Goal: Task Accomplishment & Management: Use online tool/utility

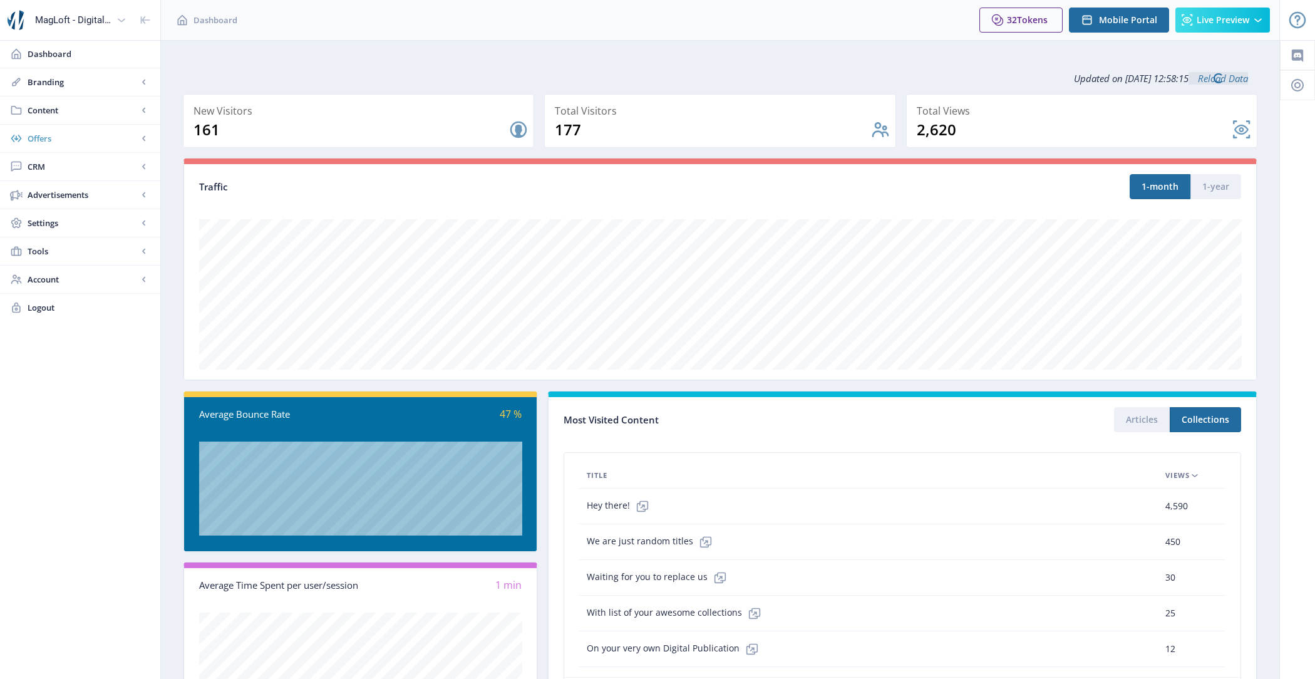
click at [80, 139] on span "Offers" at bounding box center [83, 138] width 110 height 13
click at [81, 108] on span "Content" at bounding box center [83, 110] width 110 height 13
click at [98, 189] on span "Import PDF" at bounding box center [94, 195] width 108 height 13
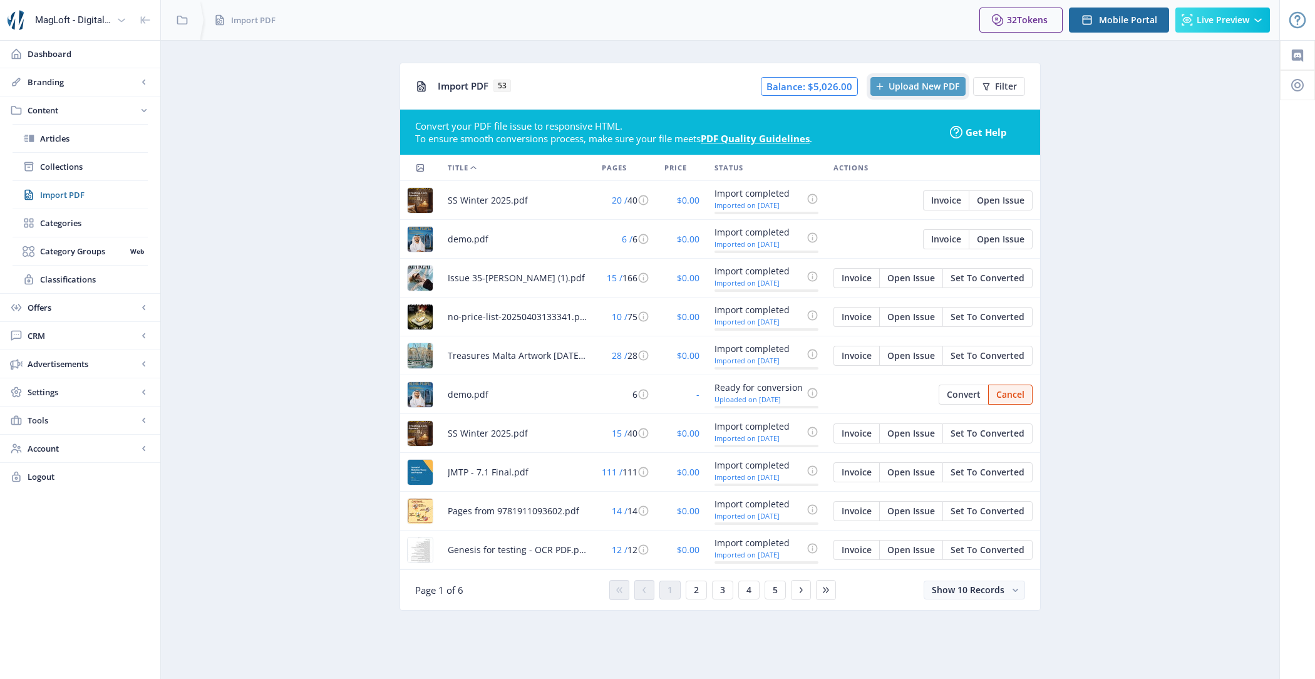
click at [920, 85] on span "Upload New PDF" at bounding box center [924, 86] width 71 height 10
click at [927, 432] on span "Open Issue" at bounding box center [912, 433] width 48 height 10
click at [920, 414] on td "Invoice Open Issue Set To Converted" at bounding box center [933, 433] width 214 height 39
click at [915, 430] on span "Open Issue" at bounding box center [912, 433] width 48 height 10
click at [999, 428] on span "Set To Converted" at bounding box center [988, 433] width 74 height 10
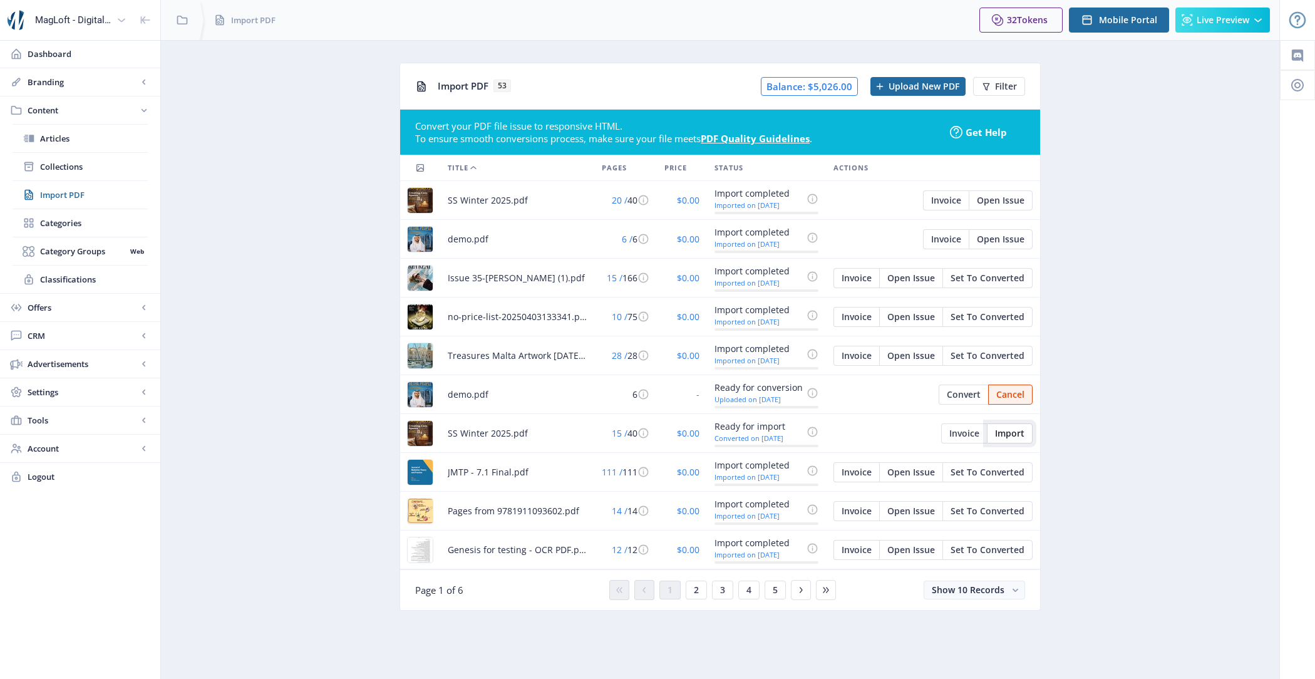
click at [1022, 434] on span "Import" at bounding box center [1009, 433] width 29 height 10
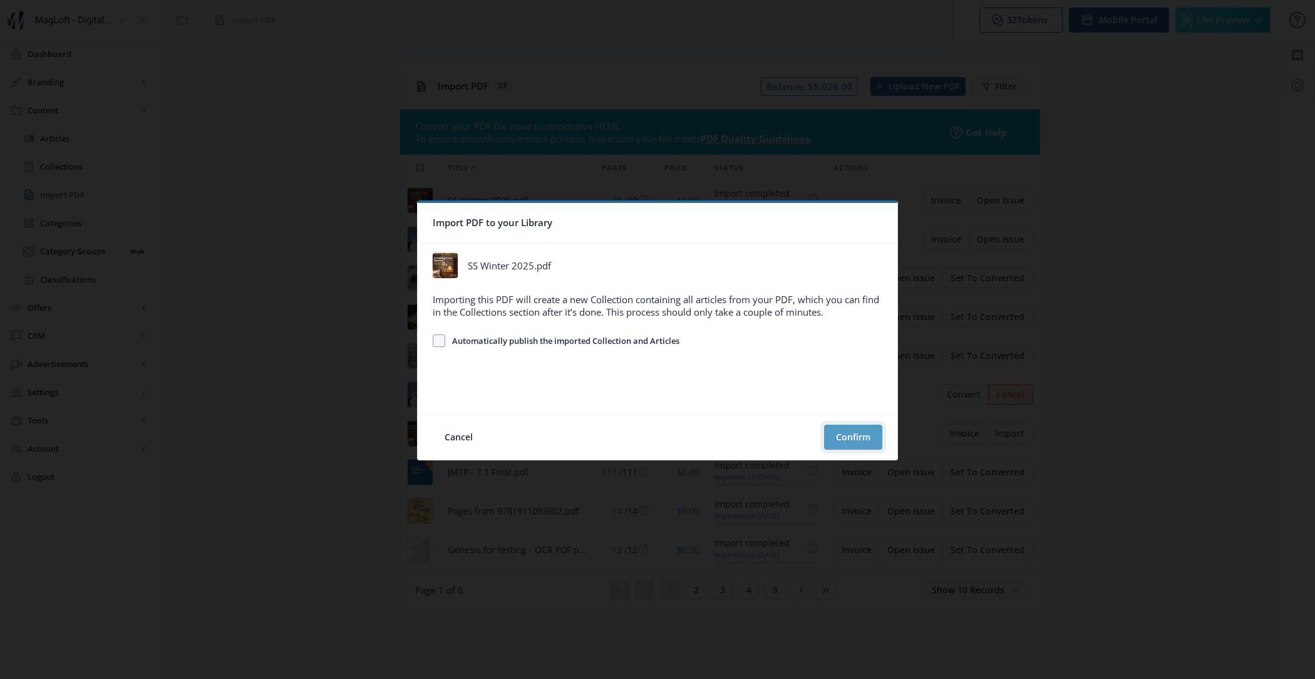
click at [844, 435] on button "Confirm" at bounding box center [853, 437] width 58 height 25
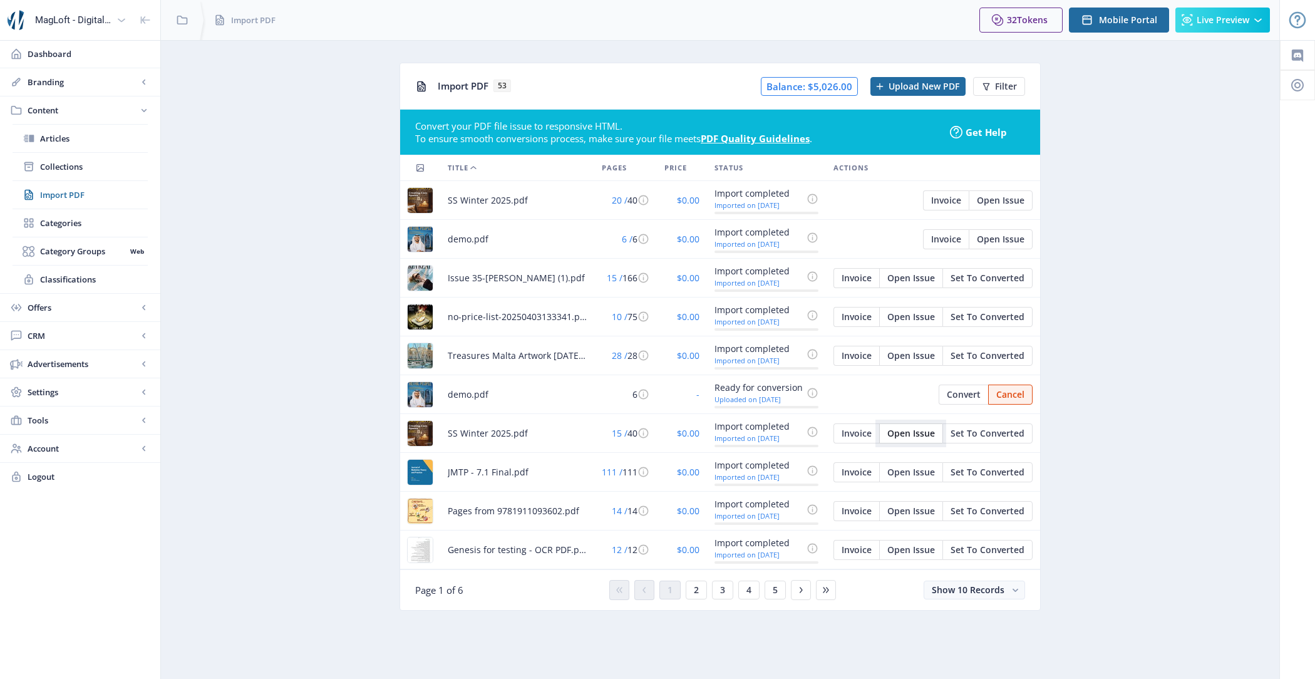
click at [926, 432] on span "Open Issue" at bounding box center [912, 433] width 48 height 10
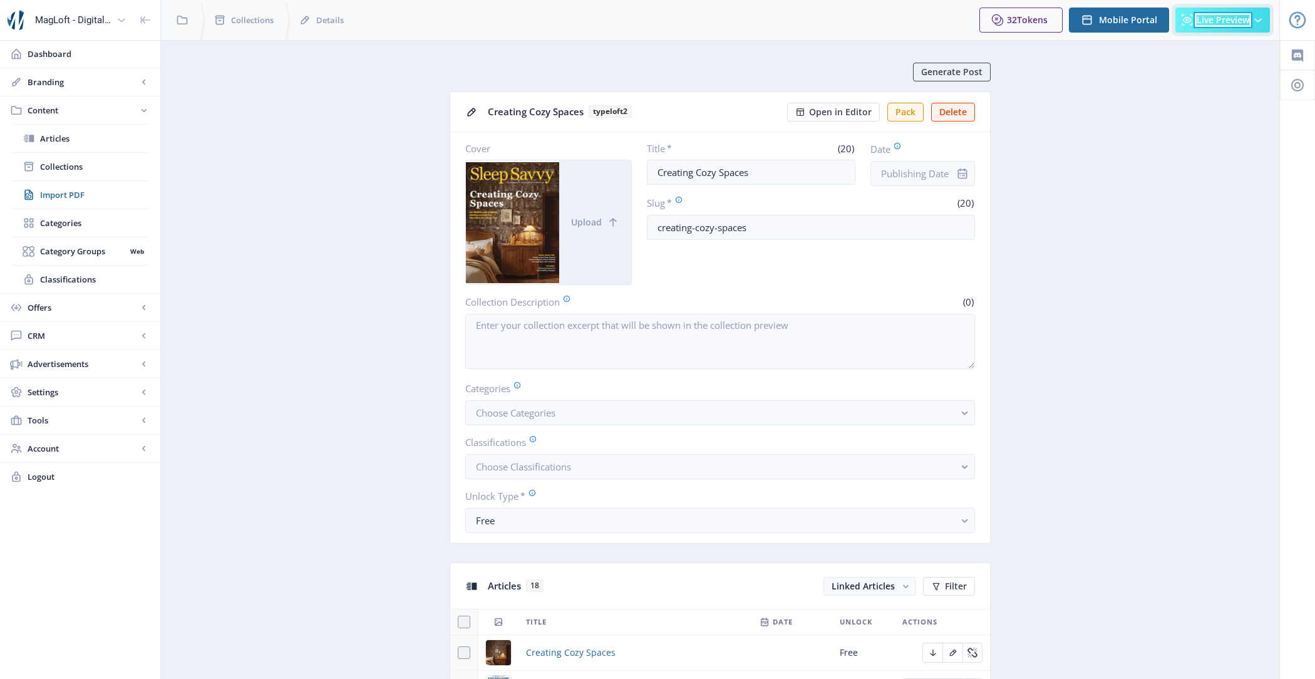
click at [1205, 16] on span "Live Preview" at bounding box center [1223, 20] width 53 height 10
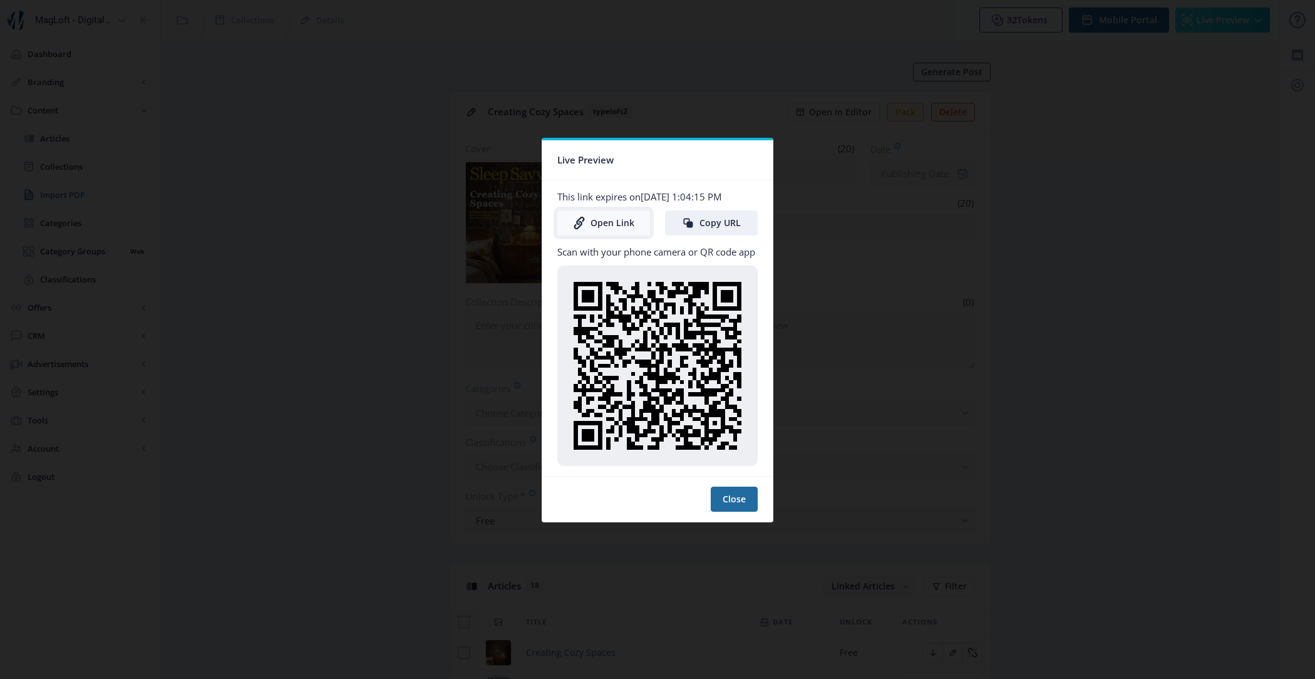
click at [589, 232] on link "Open Link" at bounding box center [604, 222] width 93 height 25
